Goal: Find specific fact: Find specific fact

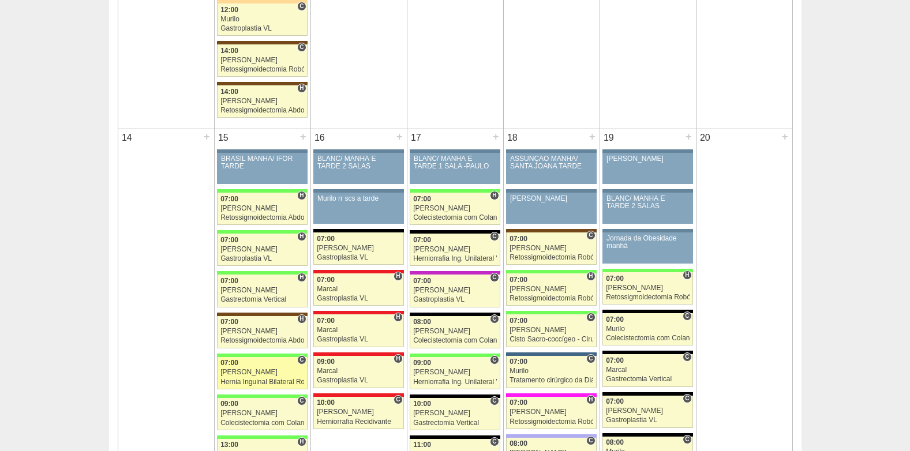
scroll to position [1212, 0]
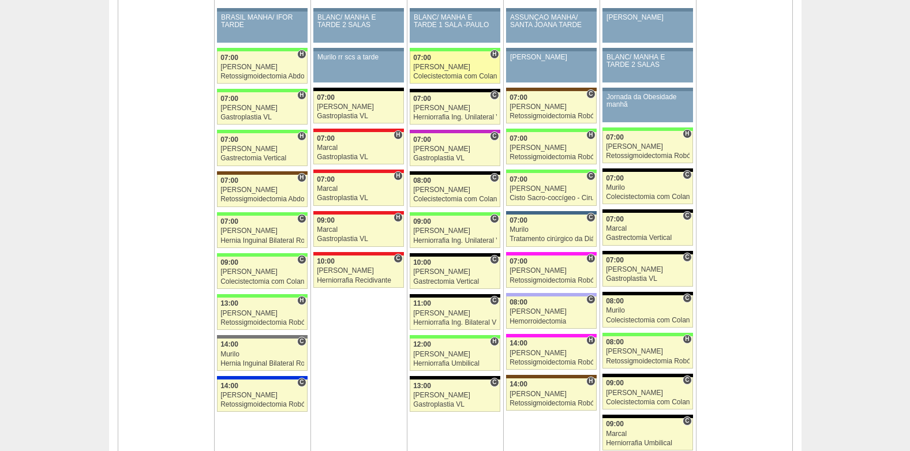
click at [449, 69] on div "[PERSON_NAME]" at bounding box center [455, 68] width 84 height 8
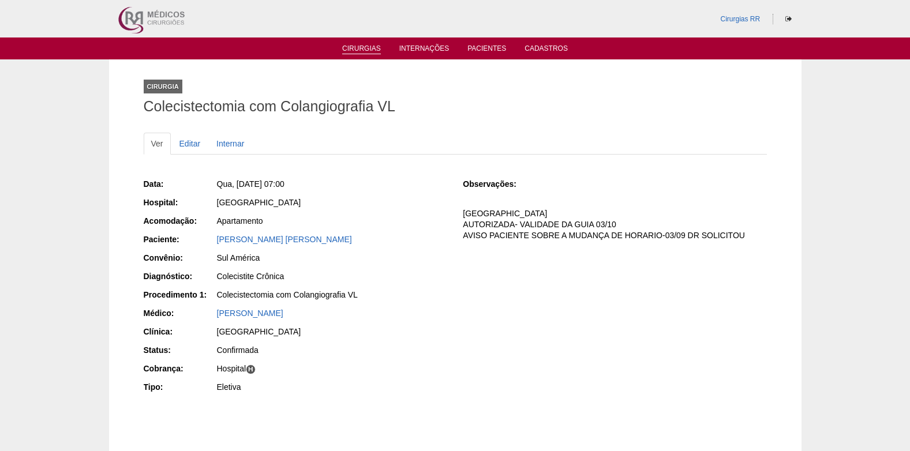
click at [359, 44] on li "Cirurgias" at bounding box center [361, 47] width 55 height 9
click at [354, 47] on link "Cirurgias" at bounding box center [361, 49] width 39 height 10
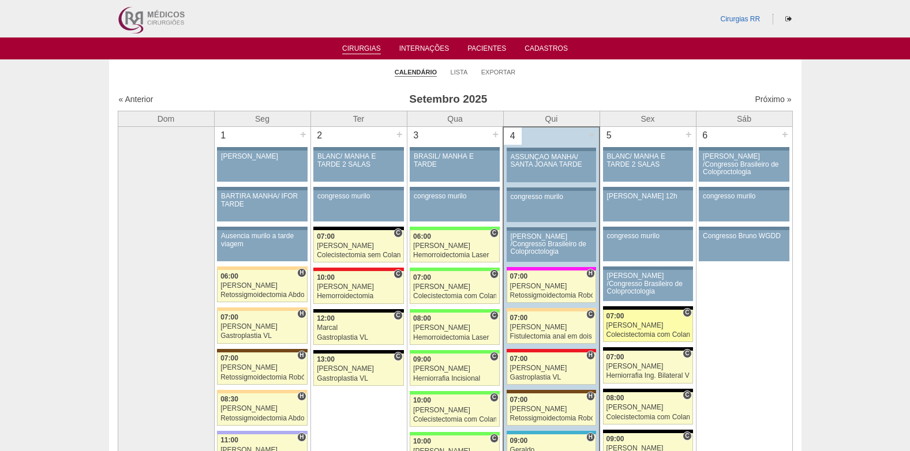
click at [640, 326] on div "[PERSON_NAME]" at bounding box center [648, 326] width 83 height 8
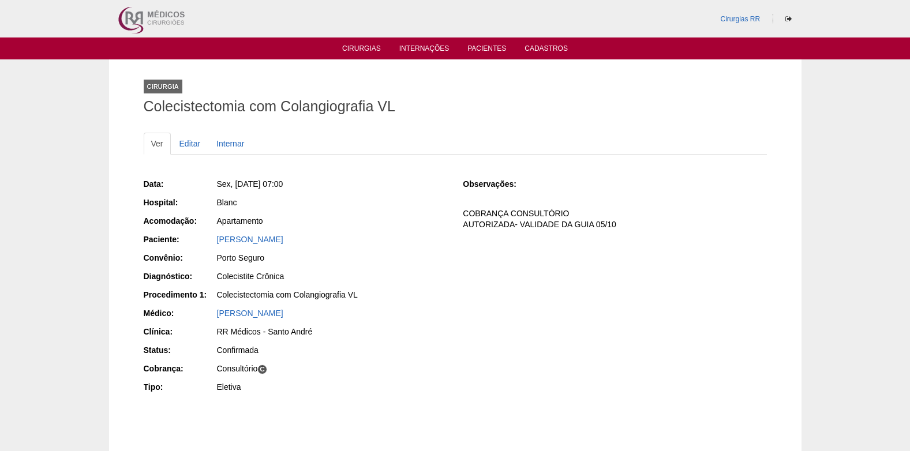
drag, startPoint x: 342, startPoint y: 245, endPoint x: 215, endPoint y: 241, distance: 127.1
click at [215, 241] on div "Paciente: KELLIANE SOUZA OKUZONO" at bounding box center [296, 241] width 304 height 14
copy div "Paciente: KELLIANE SOUZA OKUZONO"
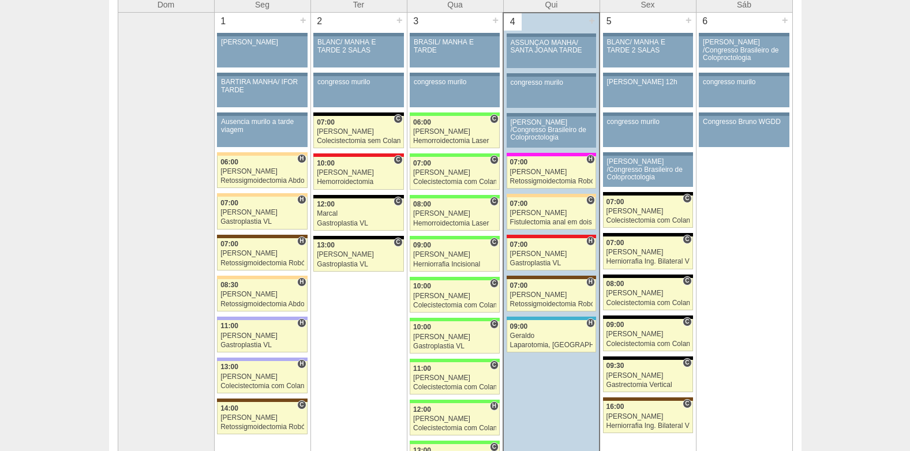
scroll to position [115, 0]
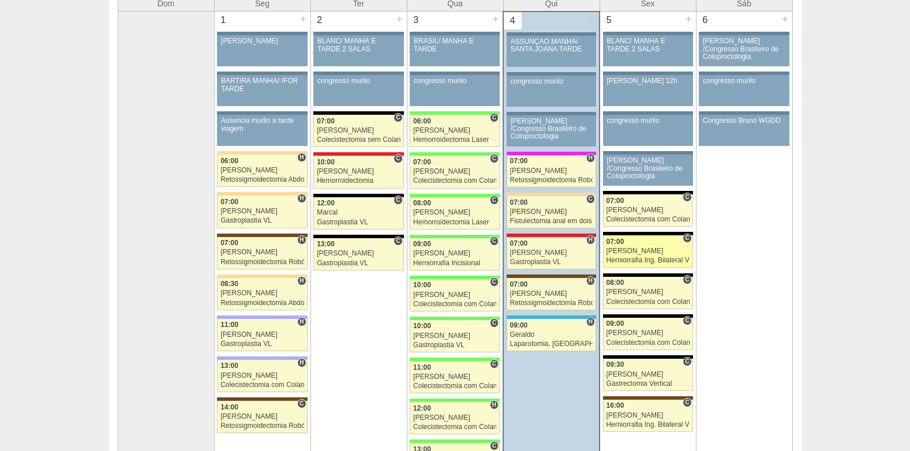
click at [641, 253] on div "[PERSON_NAME]" at bounding box center [648, 252] width 83 height 8
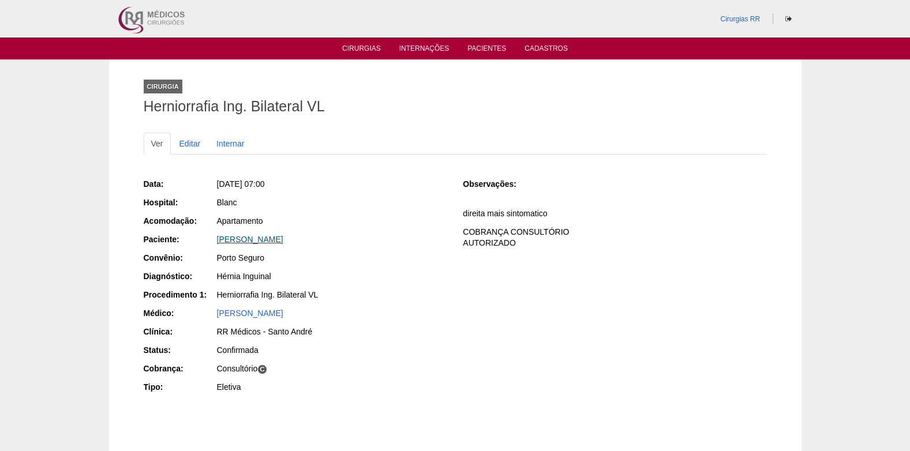
drag, startPoint x: 396, startPoint y: 245, endPoint x: 218, endPoint y: 240, distance: 177.9
click at [218, 240] on div "[PERSON_NAME]" at bounding box center [332, 240] width 230 height 12
copy link "[PERSON_NAME]"
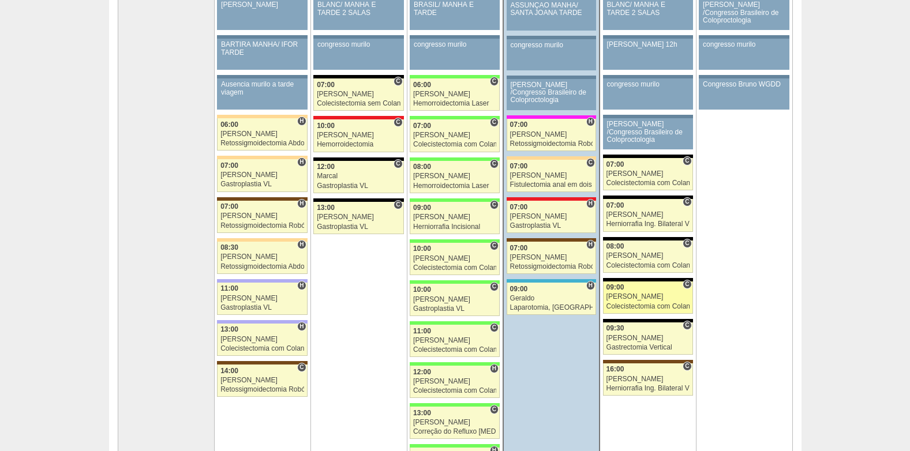
scroll to position [170, 0]
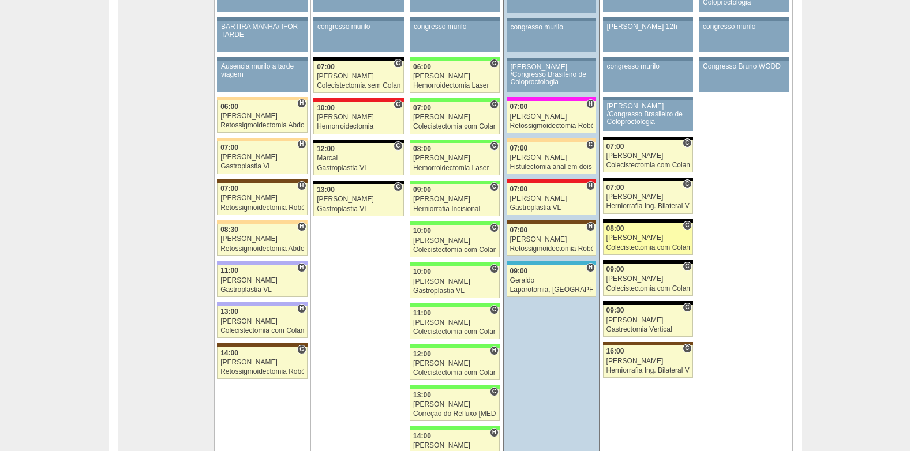
click at [647, 244] on div "Colecistectomia com Colangiografia VL" at bounding box center [648, 248] width 83 height 8
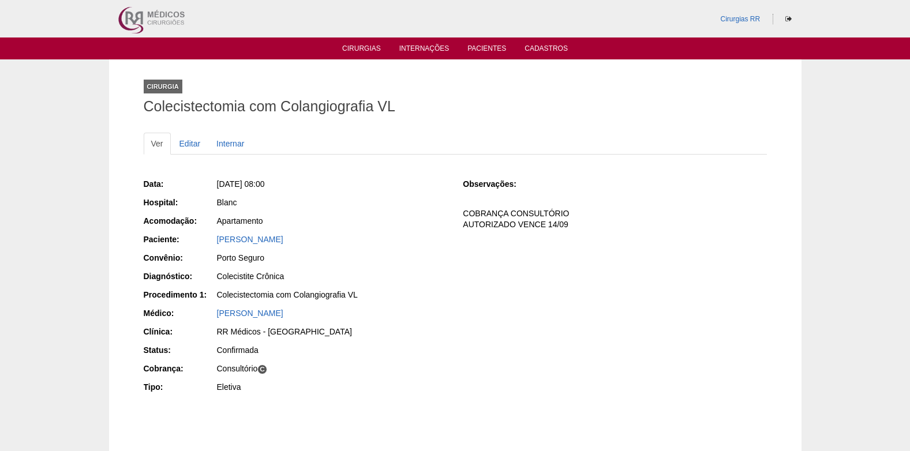
drag, startPoint x: 207, startPoint y: 237, endPoint x: 339, endPoint y: 250, distance: 133.4
click at [339, 250] on div "Data: Sex, 05/09/2025 - 08:00 Hospital: Blanc Acomodação: Apartamento Paciente:…" at bounding box center [296, 287] width 304 height 226
drag, startPoint x: 339, startPoint y: 250, endPoint x: 439, endPoint y: 270, distance: 101.9
click at [439, 271] on div "Colecistite Crônica" at bounding box center [332, 277] width 230 height 12
drag, startPoint x: 361, startPoint y: 242, endPoint x: 202, endPoint y: 234, distance: 159.0
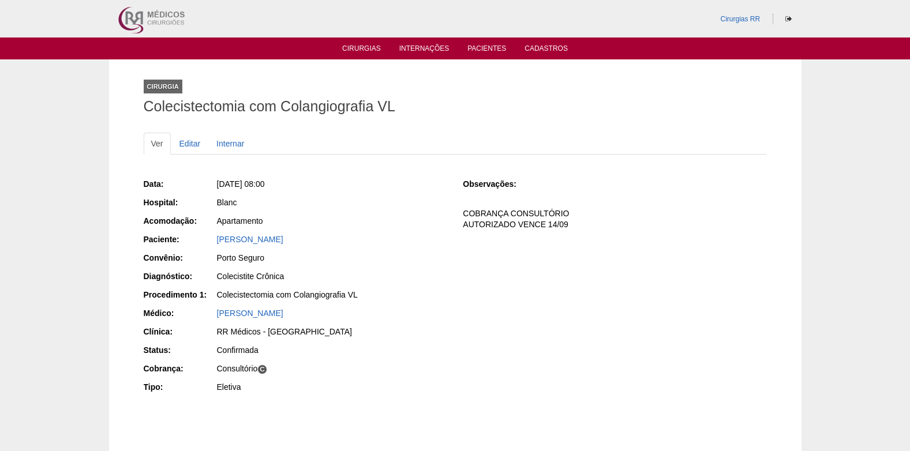
click at [202, 234] on div "Paciente: VICTORIA MUNIZ FERNANDES" at bounding box center [296, 241] width 304 height 14
copy div "Paciente: VICTORIA MUNIZ FERNANDES"
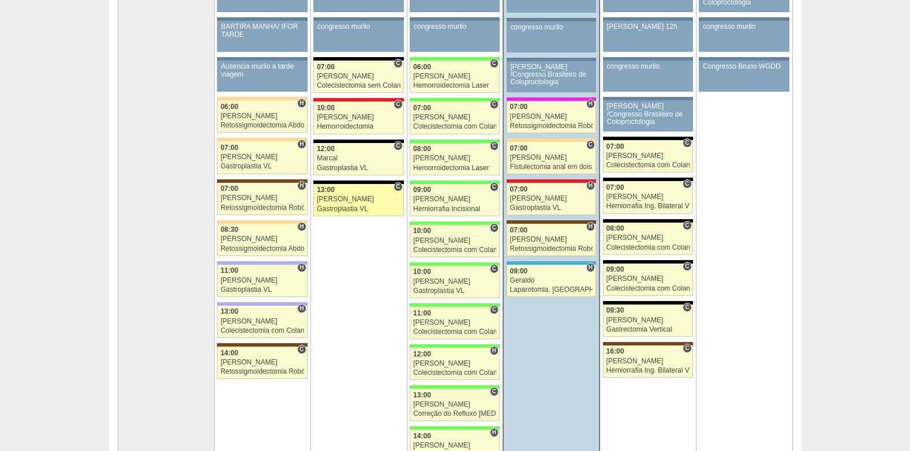
scroll to position [170, 0]
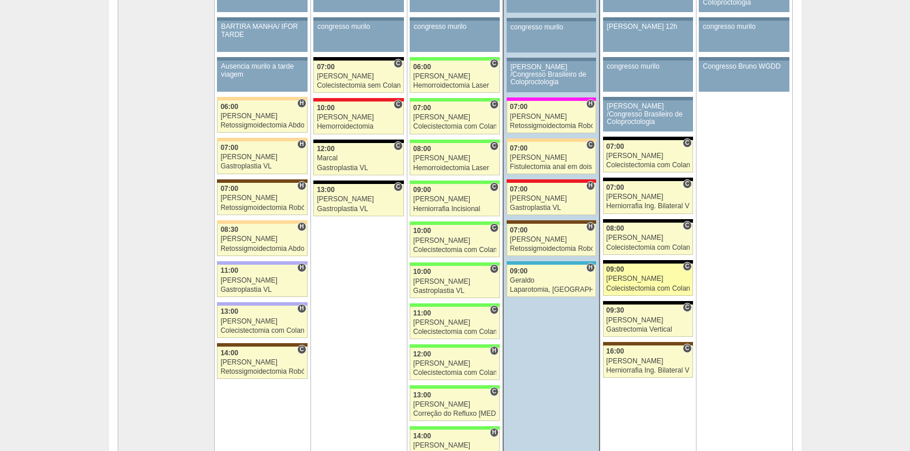
click at [655, 286] on div "Colecistectomia com Colangiografia VL" at bounding box center [648, 289] width 83 height 8
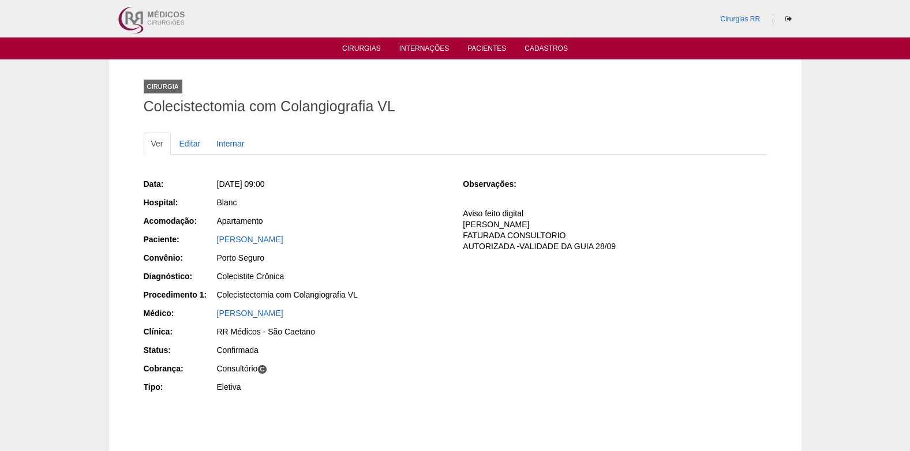
drag, startPoint x: 316, startPoint y: 240, endPoint x: 216, endPoint y: 244, distance: 100.5
click at [216, 244] on div "[PERSON_NAME]" at bounding box center [332, 241] width 232 height 14
copy link "[PERSON_NAME]"
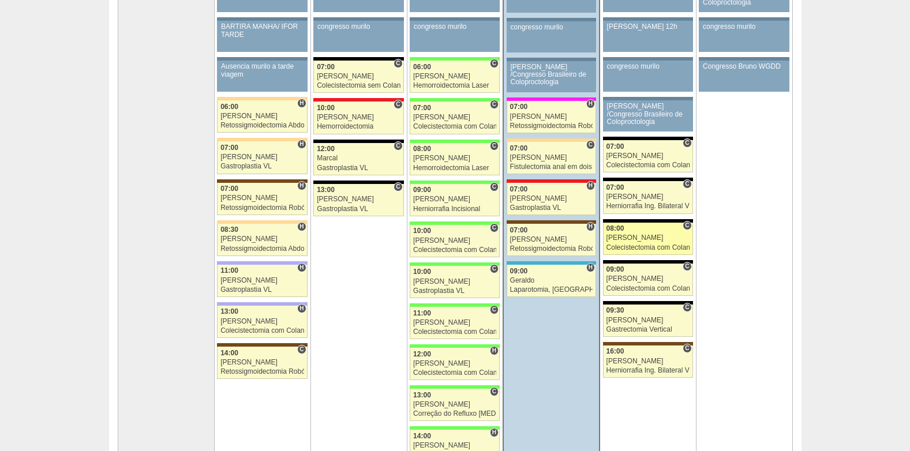
scroll to position [170, 0]
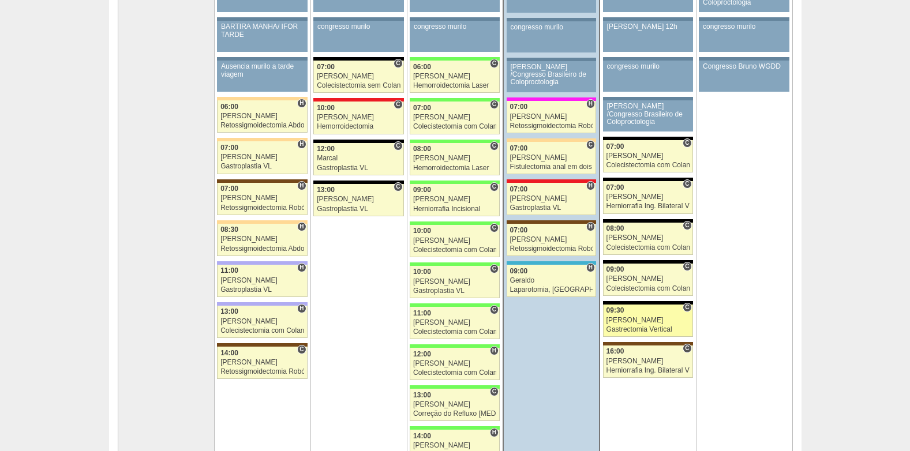
click at [634, 312] on div "09:30" at bounding box center [648, 311] width 83 height 8
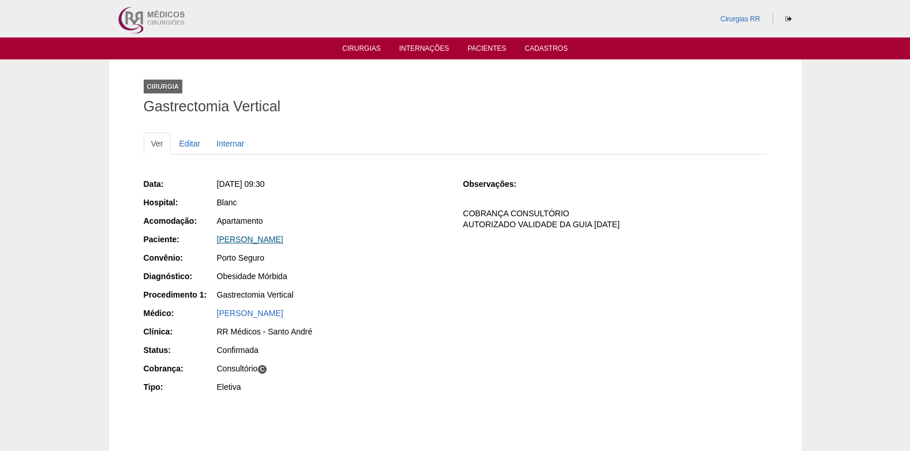
drag, startPoint x: 352, startPoint y: 241, endPoint x: 217, endPoint y: 237, distance: 135.2
click at [217, 237] on div "ROSANGELA DA COSTA BERNINI" at bounding box center [332, 240] width 230 height 12
copy link "ROSANGELA DA COSTA BERNINI"
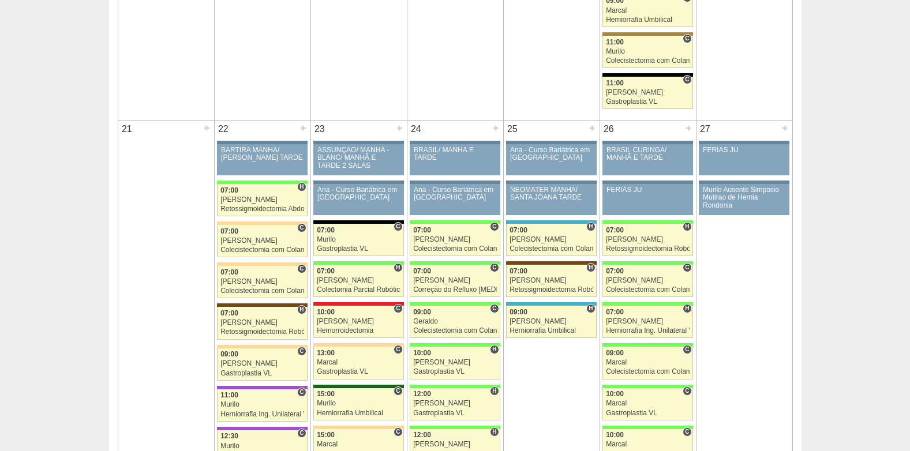
scroll to position [1498, 0]
